Goal: Navigation & Orientation: Find specific page/section

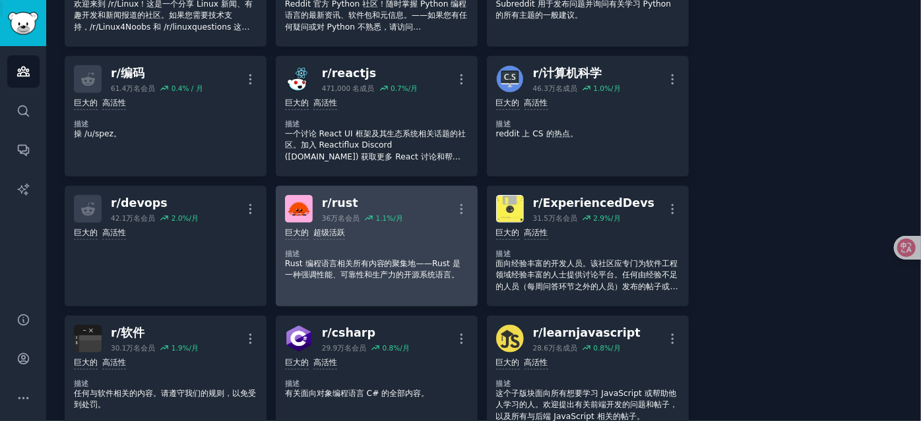
scroll to position [429, 0]
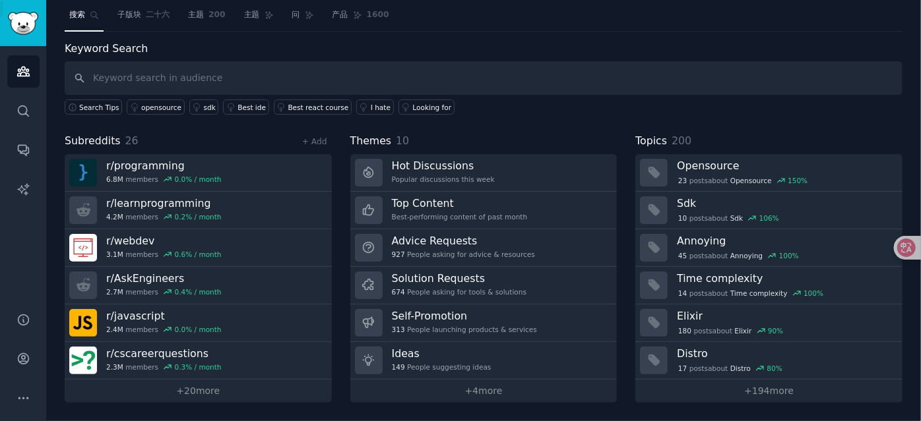
scroll to position [30, 0]
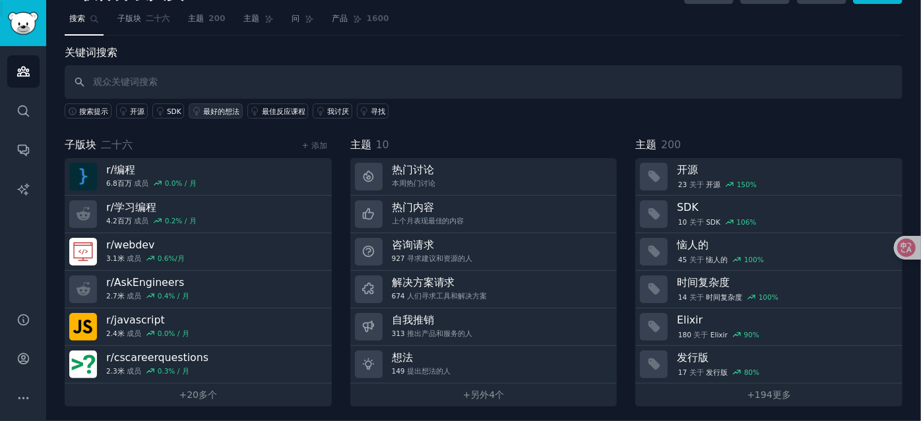
click at [212, 108] on font "最好的想法" at bounding box center [221, 112] width 36 height 8
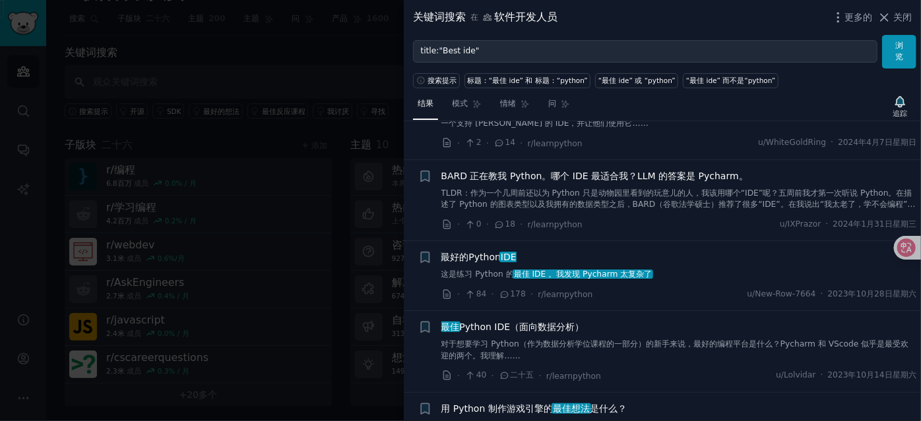
scroll to position [1251, 0]
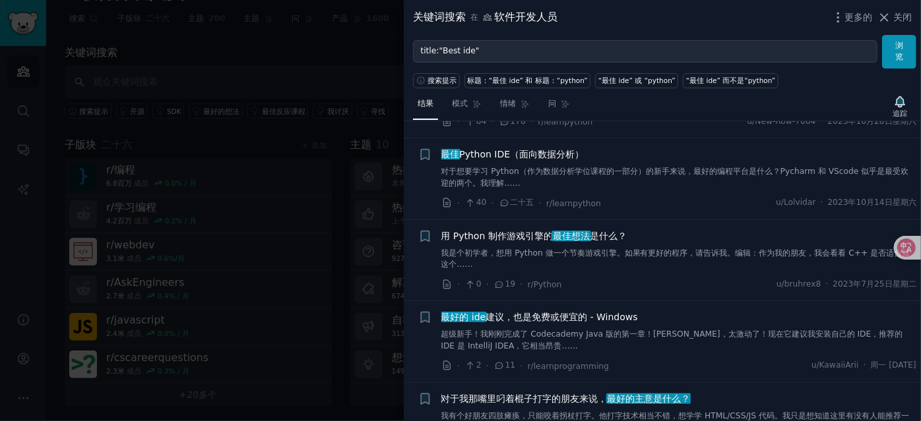
click at [217, 263] on div at bounding box center [460, 210] width 921 height 421
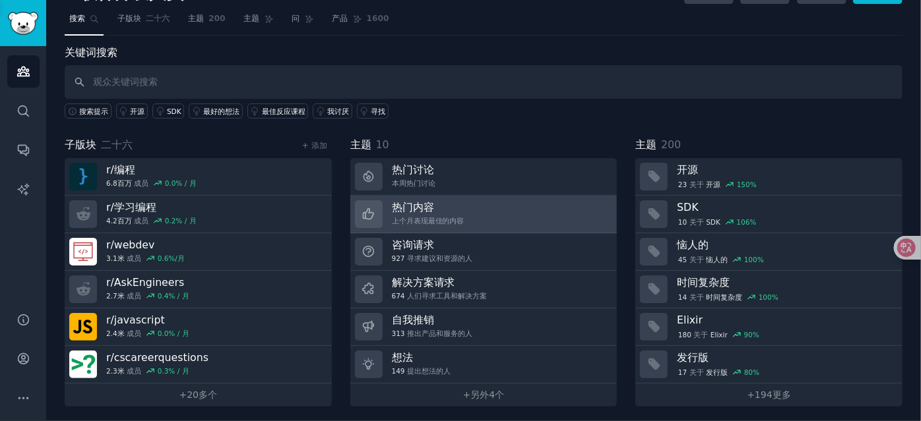
click at [423, 212] on div "热门内容 上个月表现最佳的内容" at bounding box center [428, 214] width 73 height 28
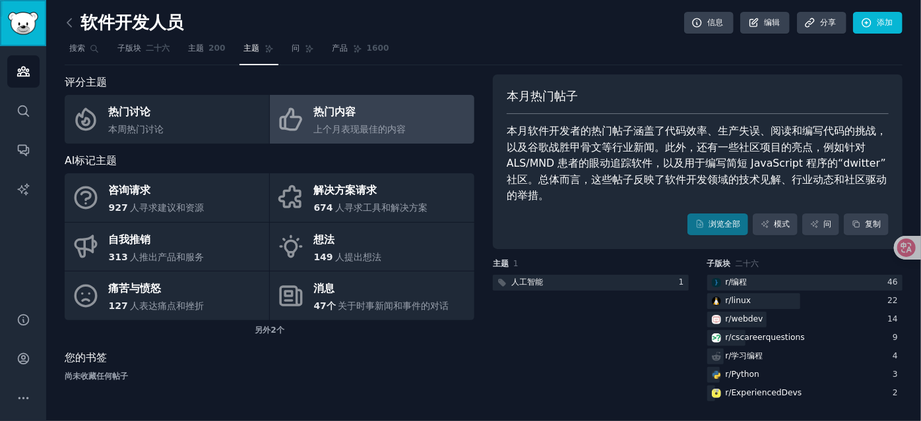
click at [24, 22] on img "侧边栏" at bounding box center [23, 23] width 30 height 23
